Goal: Check status: Check status

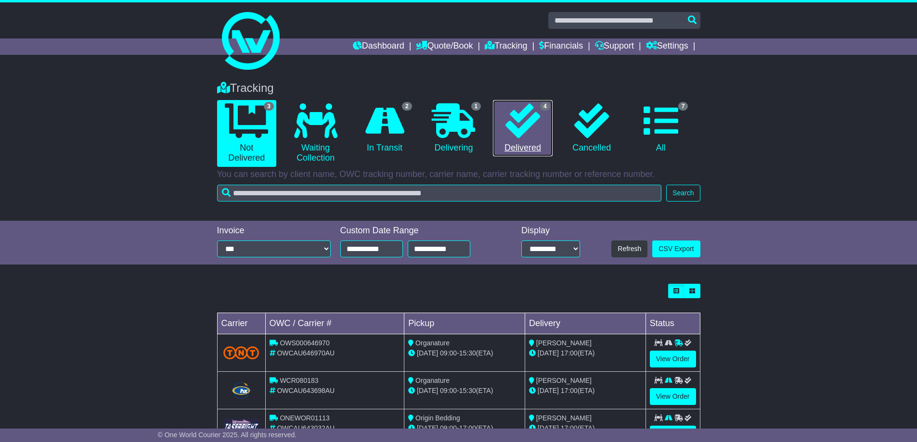
click at [517, 131] on icon at bounding box center [523, 121] width 35 height 35
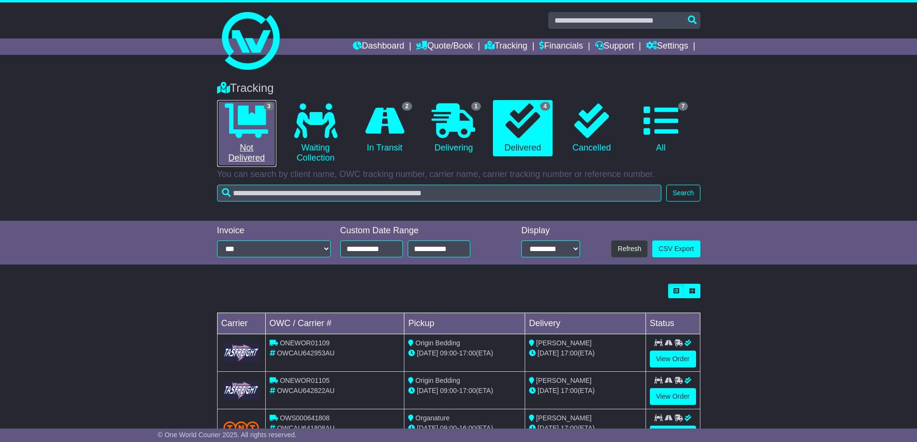
click at [236, 124] on icon at bounding box center [246, 121] width 43 height 35
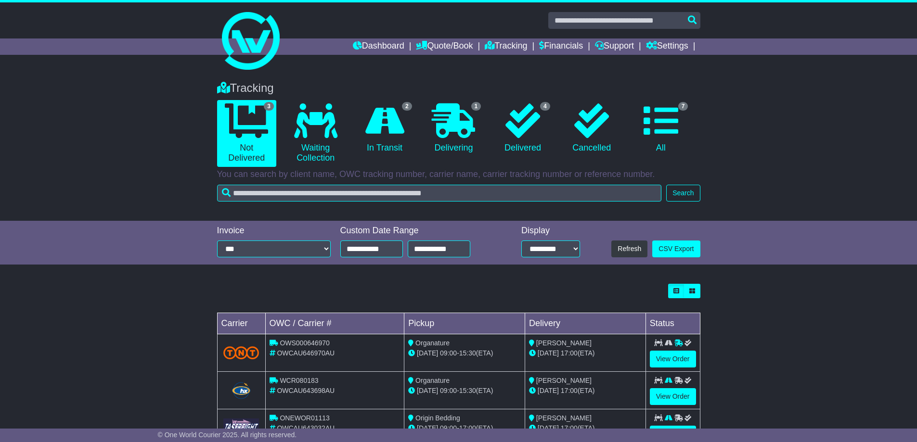
click at [177, 157] on div "Tracking 3 Not Delivered 0 Waiting Collection 2 In Transit 1 Delivering 4" at bounding box center [458, 146] width 917 height 149
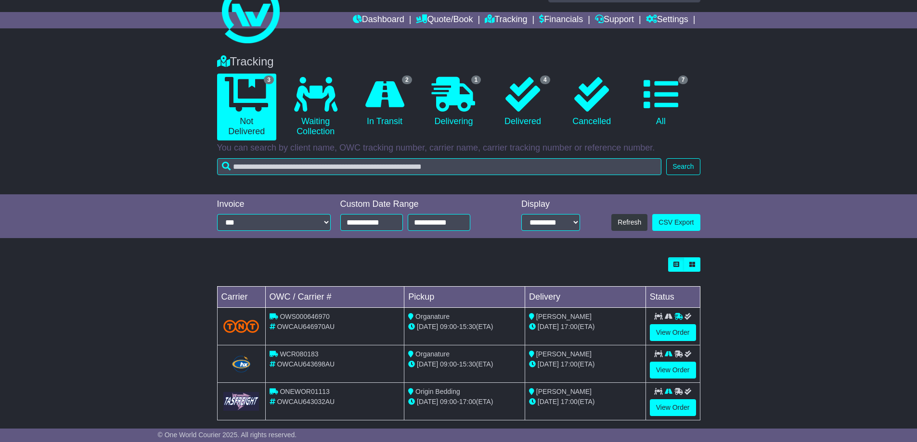
scroll to position [39, 0]
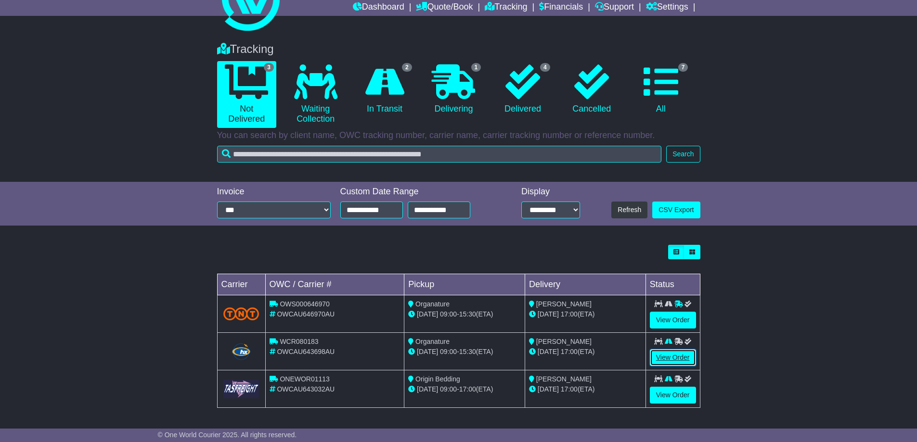
click at [660, 361] on link "View Order" at bounding box center [673, 358] width 46 height 17
